Goal: Task Accomplishment & Management: Use online tool/utility

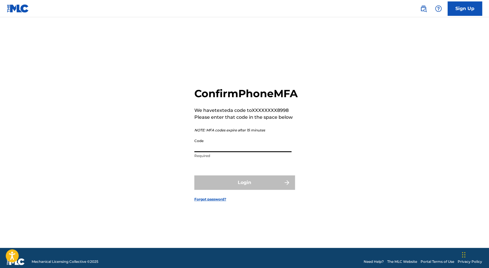
click at [205, 151] on input "Code" at bounding box center [243, 144] width 97 height 16
drag, startPoint x: 271, startPoint y: 117, endPoint x: 311, endPoint y: 126, distance: 40.9
click at [299, 117] on div "Confirm Phone MFA We have texted a code to XXXXXXXX8998 Please enter that code …" at bounding box center [244, 140] width 403 height 216
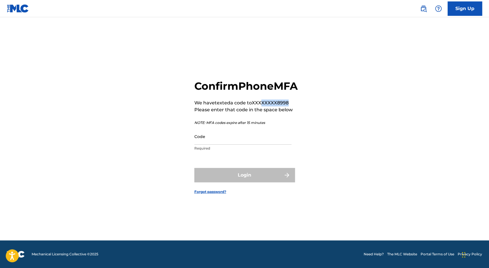
drag, startPoint x: 190, startPoint y: 92, endPoint x: 224, endPoint y: 94, distance: 34.0
click at [222, 92] on div "Confirm Phone MFA We have texted a code to XXXXXXXX8998 Please enter that code …" at bounding box center [244, 132] width 403 height 216
copy h2 "MFA"
click at [287, 36] on form "Confirm Phone MFA We have texted a code to XXXXXXXX8998 Please enter that code …" at bounding box center [245, 132] width 101 height 216
drag, startPoint x: 123, startPoint y: 28, endPoint x: 101, endPoint y: 9, distance: 29.4
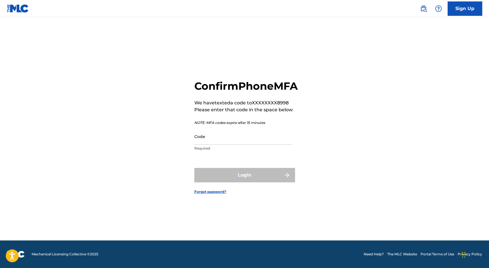
click at [122, 27] on div "Confirm Phone MFA We have texted a code to XXXXXXXX8998 Please enter that code …" at bounding box center [244, 132] width 403 height 216
